Goal: Task Accomplishment & Management: Complete application form

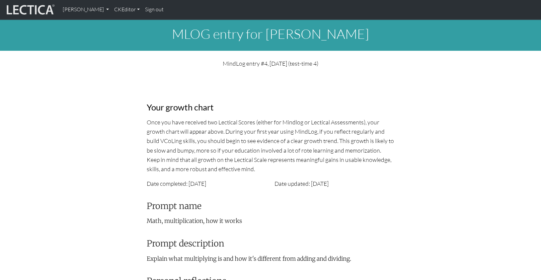
click at [270, 179] on div "Date completed: [DATE]" at bounding box center [207, 183] width 128 height 9
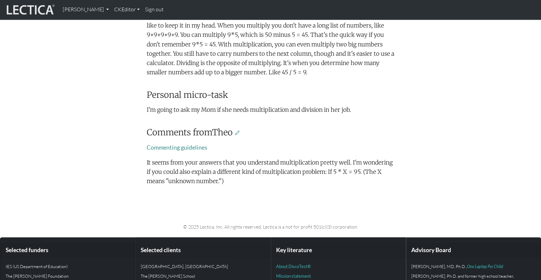
scroll to position [307, 0]
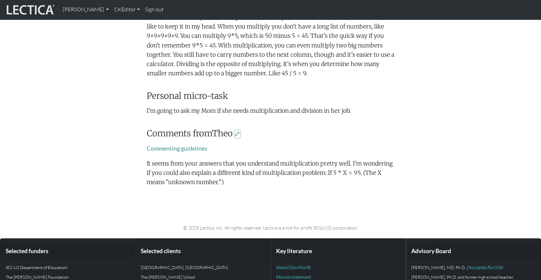
click at [235, 131] on icon at bounding box center [237, 134] width 5 height 6
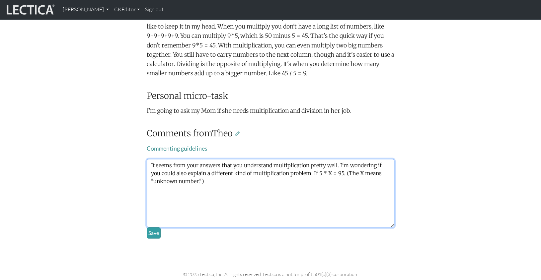
click at [306, 159] on textarea "It seems from your answers that you understand multiplication pretty well. I'm …" at bounding box center [271, 193] width 248 height 68
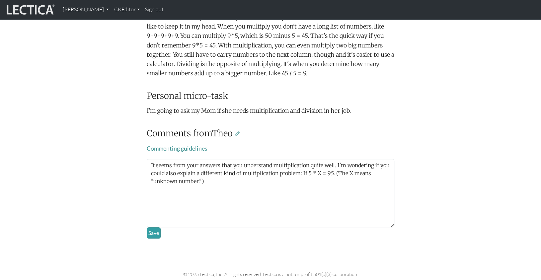
click at [452, 95] on div "Your growth chart Once you have received two Lectical Scores (either for Mindlo…" at bounding box center [270, 2] width 438 height 473
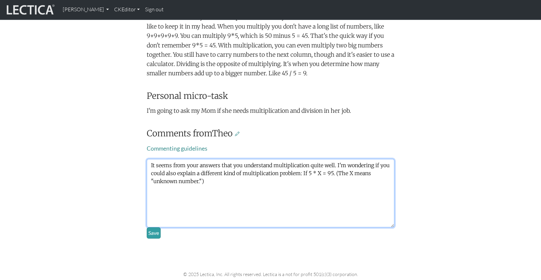
click at [184, 159] on textarea "It seems from your answers that you understand multiplication quite well. I'm w…" at bounding box center [271, 193] width 248 height 68
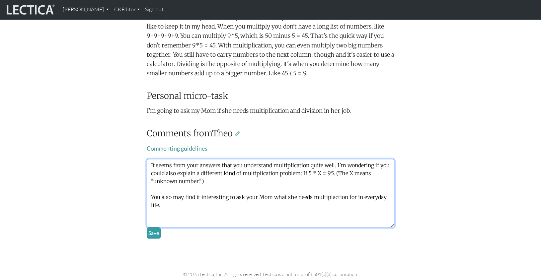
click at [322, 159] on textarea "It seems from your answers that you understand multiplication quite well. I'm w…" at bounding box center [271, 193] width 248 height 68
drag, startPoint x: 317, startPoint y: 183, endPoint x: 313, endPoint y: 183, distance: 3.7
click at [317, 183] on textarea "It seems from your answers that you understand multiplication quite well. I'm w…" at bounding box center [271, 193] width 248 height 68
click at [320, 159] on textarea "It seems from your answers that you understand multiplication quite well. I'm w…" at bounding box center [271, 193] width 248 height 68
click at [324, 159] on textarea "It seems from your answers that you understand multiplication quite well. I'm w…" at bounding box center [271, 193] width 248 height 68
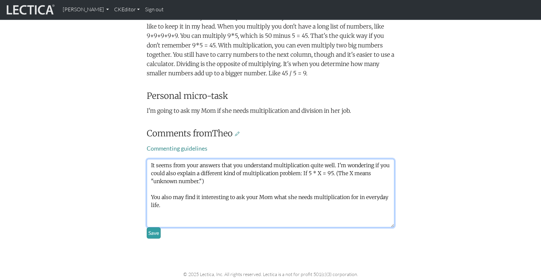
click at [316, 178] on textarea "It seems from your answers that you understand multiplication quite well. I'm w…" at bounding box center [271, 193] width 248 height 68
drag, startPoint x: 345, startPoint y: 161, endPoint x: 404, endPoint y: 149, distance: 60.7
click at [346, 161] on textarea "It seems from your answers that you understand multiplication quite well. I'm w…" at bounding box center [271, 193] width 248 height 68
click at [293, 159] on textarea "It seems from your answers that you understand multiplication quite well. I'm w…" at bounding box center [271, 193] width 248 height 68
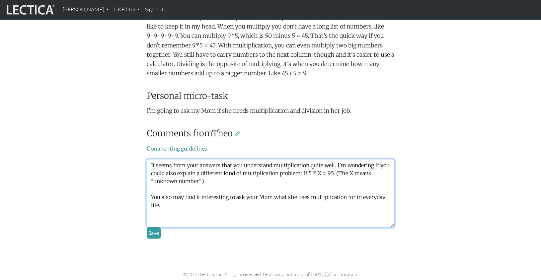
click at [248, 159] on textarea "It seems from your answers that you understand multiplication quite well. I'm w…" at bounding box center [271, 193] width 248 height 68
drag, startPoint x: 377, startPoint y: 159, endPoint x: 417, endPoint y: 149, distance: 41.2
click at [378, 159] on textarea "It seems from your answers that you understand multiplication quite well. I'm w…" at bounding box center [271, 193] width 248 height 68
type textarea "It seems from your answers that you understand multiplication quite well. I'm w…"
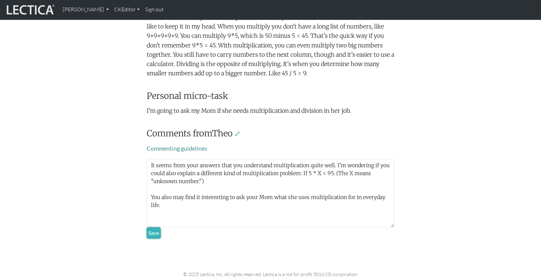
click at [152, 227] on button "Save" at bounding box center [154, 232] width 14 height 11
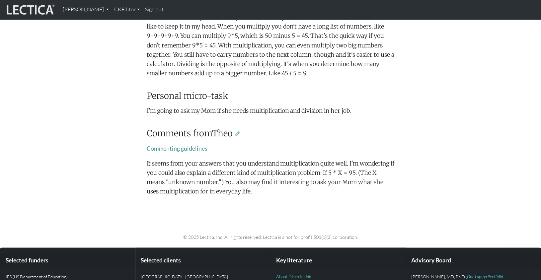
drag, startPoint x: 315, startPoint y: 141, endPoint x: 215, endPoint y: 122, distance: 102.2
click at [314, 159] on p "It seems from your answers that you understand multiplication quite well. I'm w…" at bounding box center [271, 178] width 248 height 38
click at [235, 131] on icon at bounding box center [237, 134] width 5 height 6
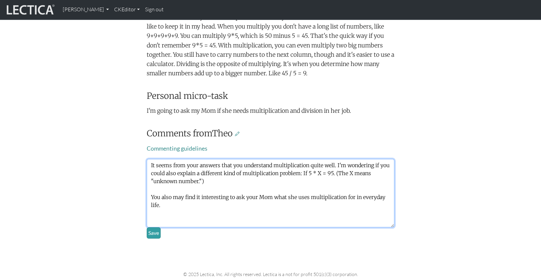
drag, startPoint x: 309, startPoint y: 133, endPoint x: 187, endPoint y: 143, distance: 122.6
click at [187, 159] on textarea "It seems from your answers that you understand multiplication quite well. I'm w…" at bounding box center [271, 193] width 248 height 68
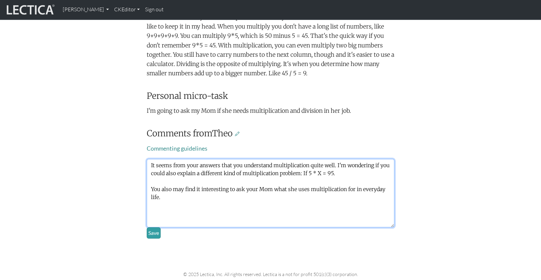
click at [169, 159] on textarea "It seems from your answers that you understand multiplication quite well. I'm w…" at bounding box center [271, 193] width 248 height 68
drag, startPoint x: 150, startPoint y: 134, endPoint x: 179, endPoint y: 134, distance: 28.2
click at [179, 159] on textarea "It seems from your answers that you understand multiplication quite well. I'm w…" at bounding box center [271, 193] width 248 height 68
click at [257, 159] on textarea "It seems from your answers that you understand multiplication quite well. I'm w…" at bounding box center [271, 193] width 248 height 68
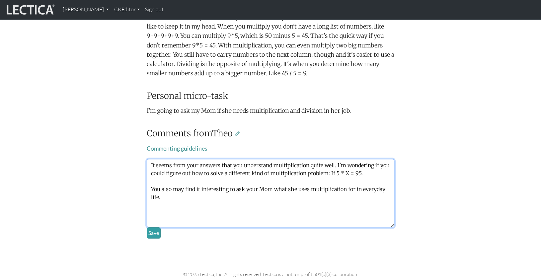
click at [150, 159] on textarea "It seems from your answers that you understand multiplication quite well. I'm w…" at bounding box center [271, 193] width 248 height 68
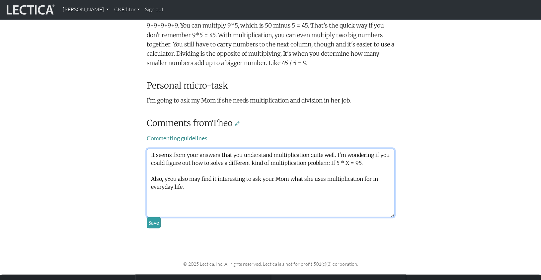
click at [170, 149] on textarea "It seems from your answers that you understand multiplication quite well. I'm w…" at bounding box center [271, 183] width 248 height 68
click at [178, 149] on textarea "It seems from your answers that you understand multiplication quite well. I'm w…" at bounding box center [271, 183] width 248 height 68
click at [195, 156] on textarea "It seems from your answers that you understand multiplication quite well. I'm w…" at bounding box center [271, 183] width 248 height 68
type textarea "It seems from your answers that you understand multiplication quite well. I'm w…"
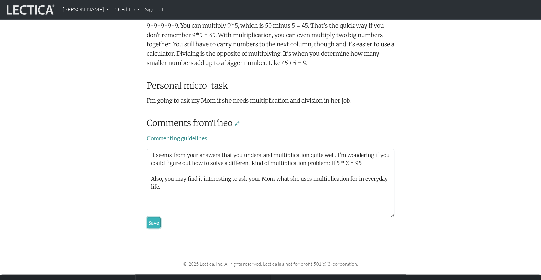
click at [151, 217] on button "Save" at bounding box center [154, 222] width 14 height 11
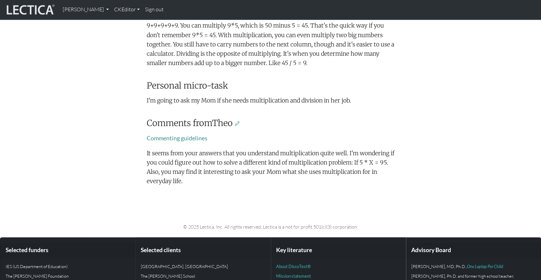
click at [365, 149] on p "It seems from your answers that you understand multiplication quite well. I'm w…" at bounding box center [271, 168] width 248 height 38
click at [235, 121] on icon at bounding box center [237, 124] width 5 height 6
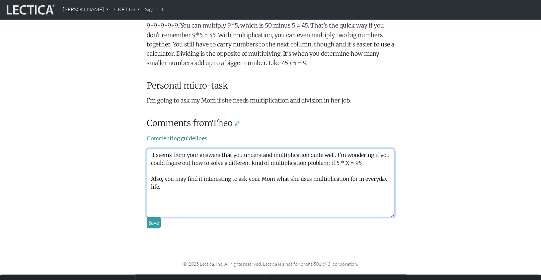
click at [258, 149] on textarea "It seems from your answers that you understand multiplication quite well. I'm w…" at bounding box center [271, 183] width 248 height 68
click at [177, 149] on textarea "It seems from your answers that you understand multiplication quite well. I'm w…" at bounding box center [271, 183] width 248 height 68
type textarea "It seems from your answers that you understand multiplication quite well. I'm w…"
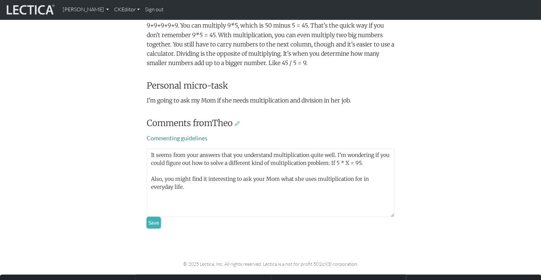
click at [153, 217] on button "Save" at bounding box center [154, 222] width 14 height 11
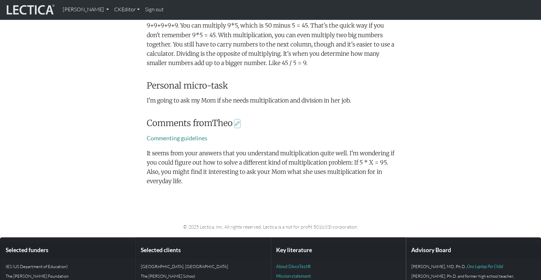
click at [235, 121] on icon at bounding box center [237, 124] width 5 height 6
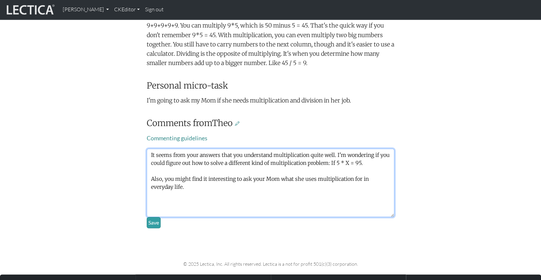
drag, startPoint x: 247, startPoint y: 138, endPoint x: 271, endPoint y: 139, distance: 24.6
click at [271, 149] on textarea "It seems from your answers that you understand multiplication quite well. I'm w…" at bounding box center [271, 183] width 248 height 68
click at [289, 149] on textarea "It seems from your answers that you understand multiplication quite well. I'm w…" at bounding box center [271, 183] width 248 height 68
click at [274, 149] on textarea "It seems from your answers that you understand multiplication quite well. I'm w…" at bounding box center [271, 183] width 248 height 68
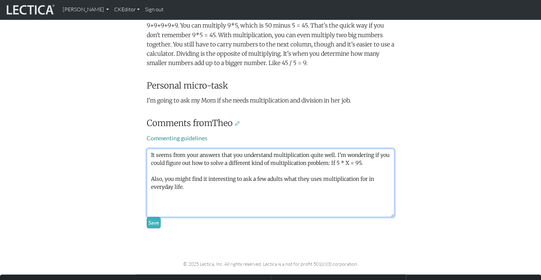
type textarea "It seems from your answers that you understand multiplication quite well. I'm w…"
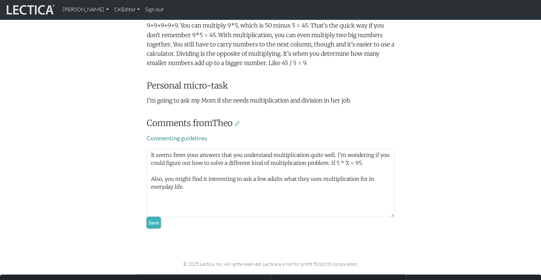
click at [154, 217] on button "Save" at bounding box center [154, 222] width 14 height 11
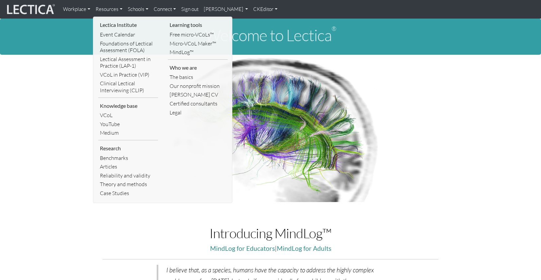
scroll to position [23, 0]
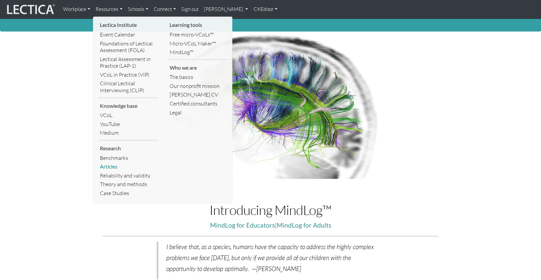
click at [114, 162] on link "Articles" at bounding box center [128, 166] width 60 height 9
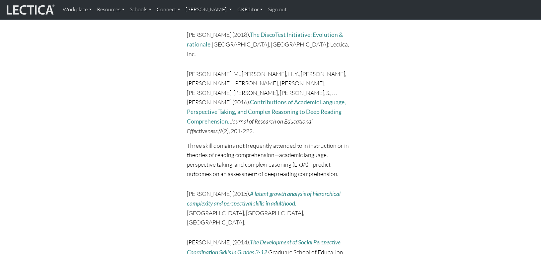
scroll to position [2440, 0]
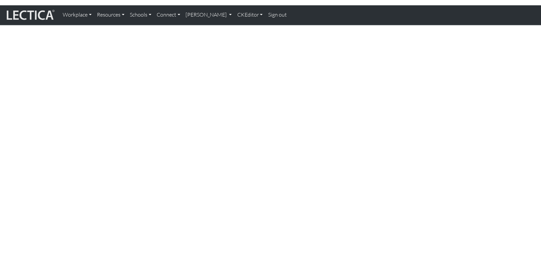
scroll to position [0, 0]
